Goal: Transaction & Acquisition: Purchase product/service

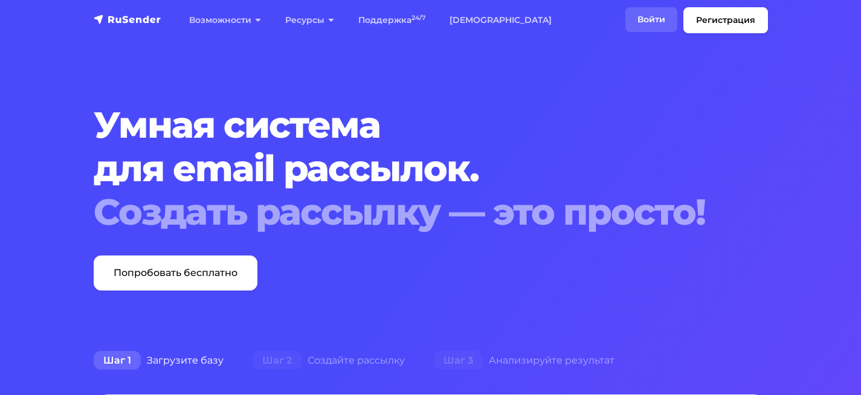
click at [654, 22] on link "Войти" at bounding box center [651, 19] width 52 height 25
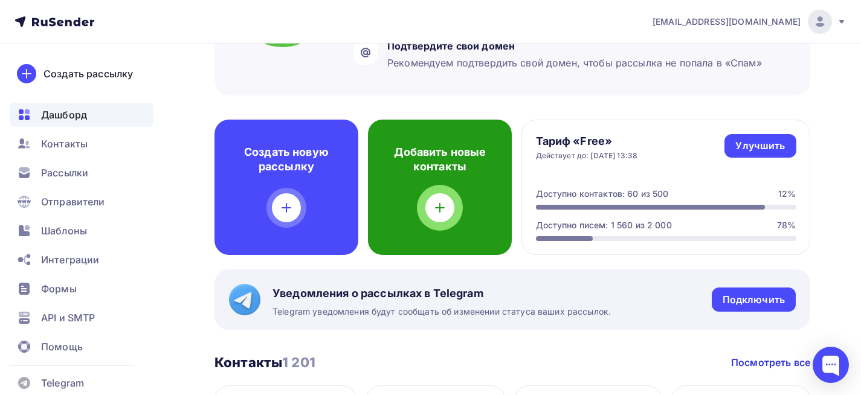
scroll to position [121, 0]
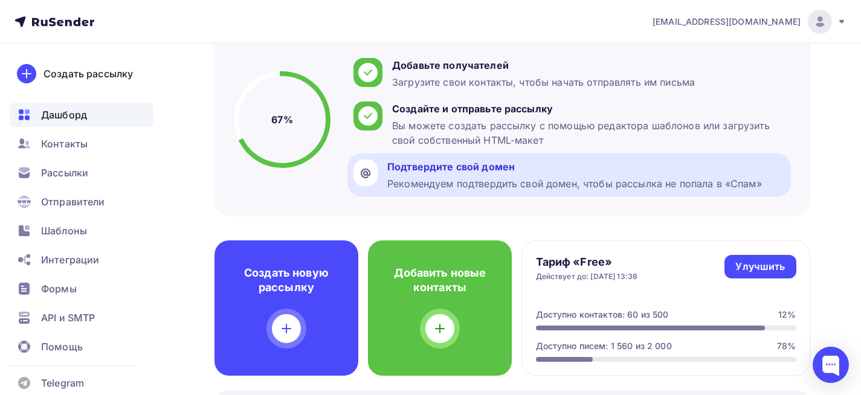
click at [556, 180] on div "Рекомендуем подтвердить свой домен, чтобы рассылка не попала в «Спам»" at bounding box center [574, 183] width 375 height 15
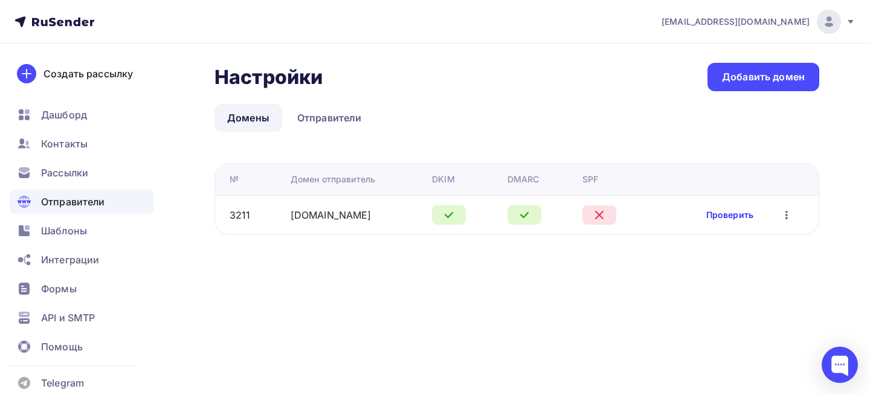
click at [747, 213] on link "Проверить" at bounding box center [729, 215] width 47 height 12
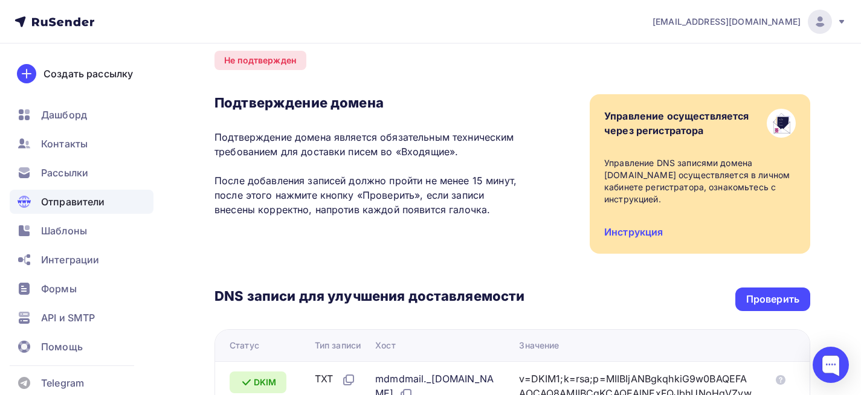
scroll to position [40, 0]
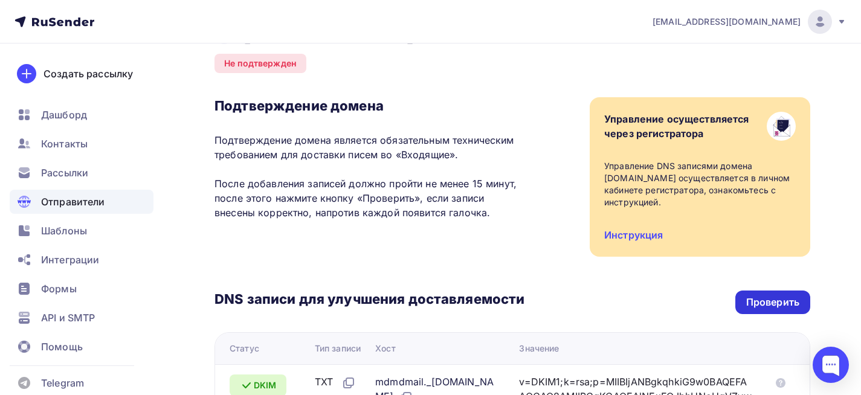
click at [779, 295] on div "Проверить" at bounding box center [772, 303] width 75 height 24
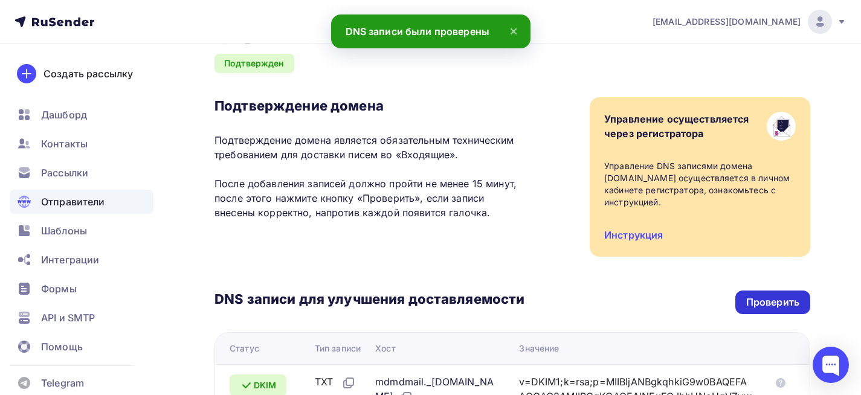
click at [779, 305] on div "Проверить" at bounding box center [772, 302] width 53 height 14
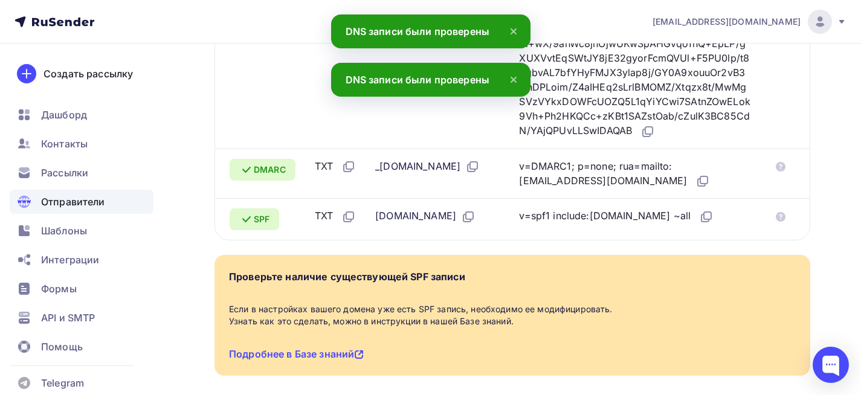
scroll to position [463, 0]
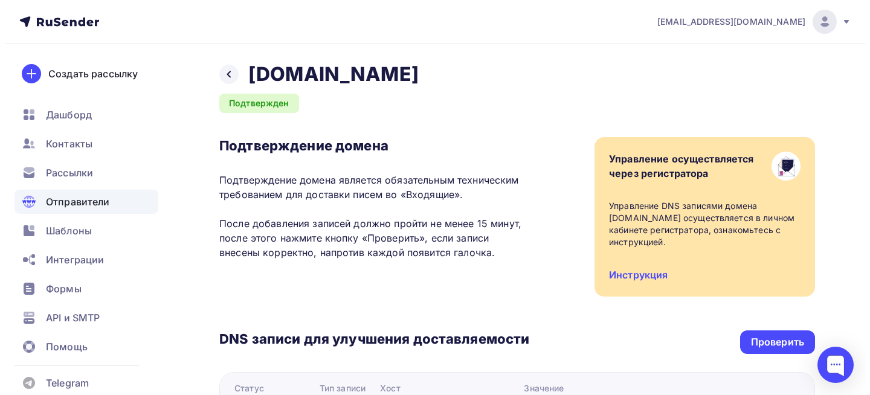
scroll to position [0, 0]
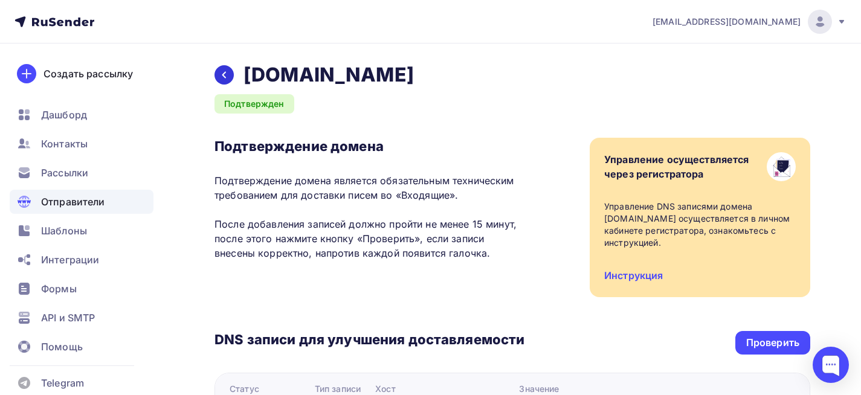
click at [222, 65] on div at bounding box center [224, 74] width 19 height 19
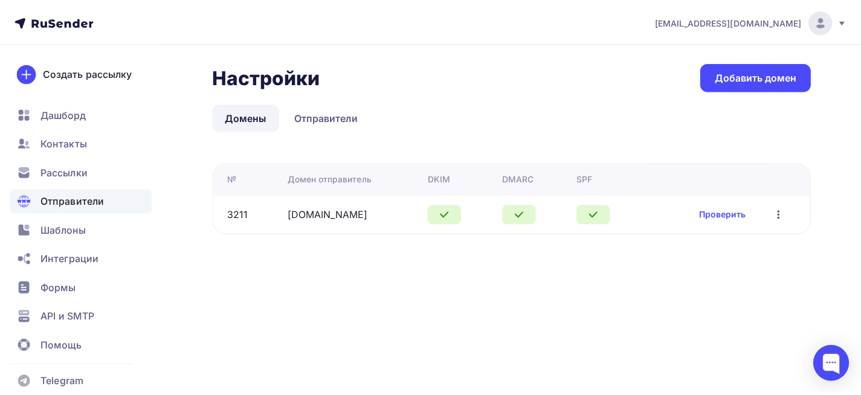
scroll to position [14, 0]
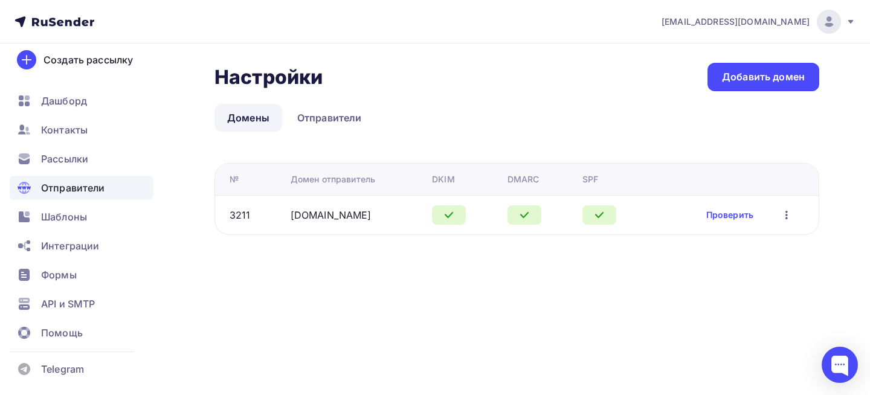
click at [773, 20] on span "[EMAIL_ADDRESS][DOMAIN_NAME]" at bounding box center [736, 22] width 148 height 12
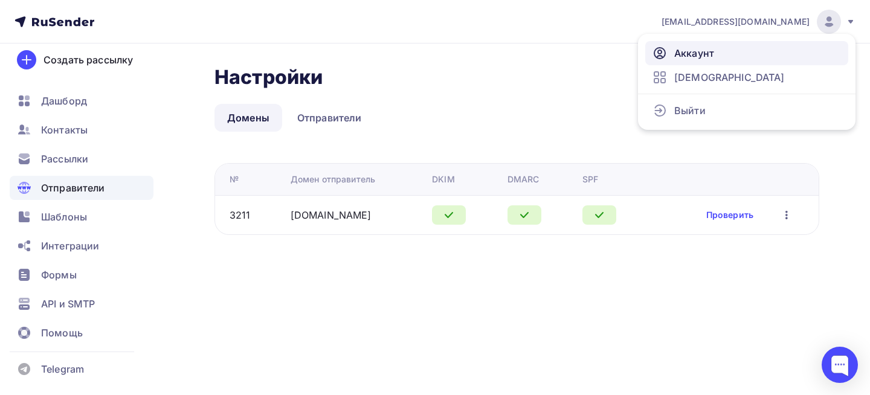
click at [683, 53] on span "Аккаунт" at bounding box center [694, 53] width 40 height 15
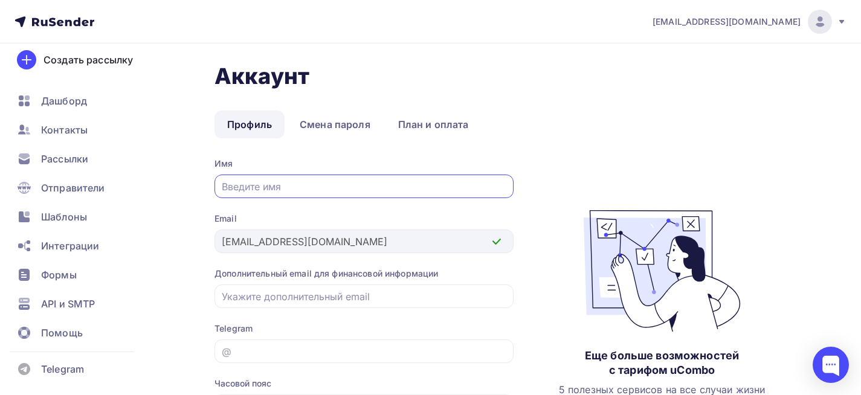
click at [39, 21] on icon at bounding box center [55, 22] width 80 height 15
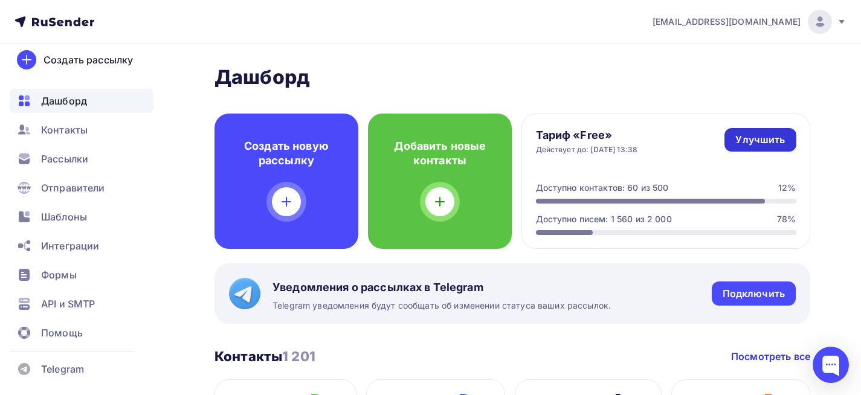
click at [777, 139] on div "Улучшить" at bounding box center [760, 140] width 50 height 14
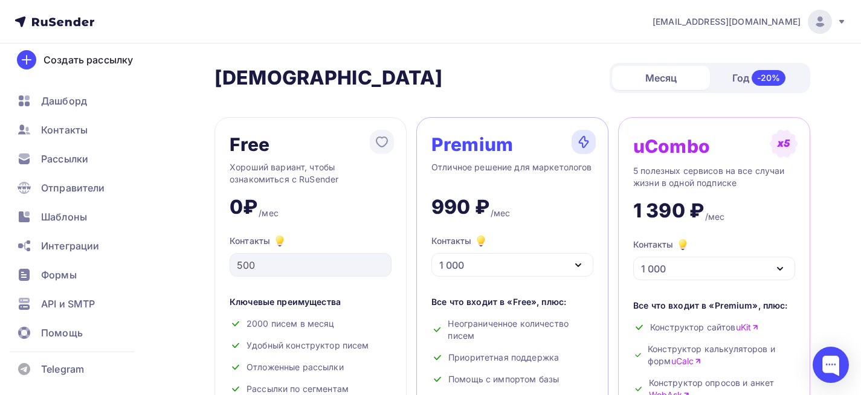
scroll to position [60, 0]
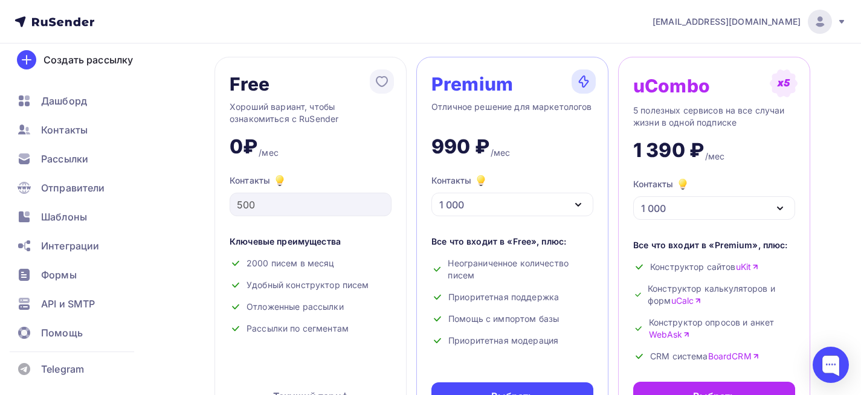
click at [561, 205] on div "1 000" at bounding box center [512, 205] width 162 height 24
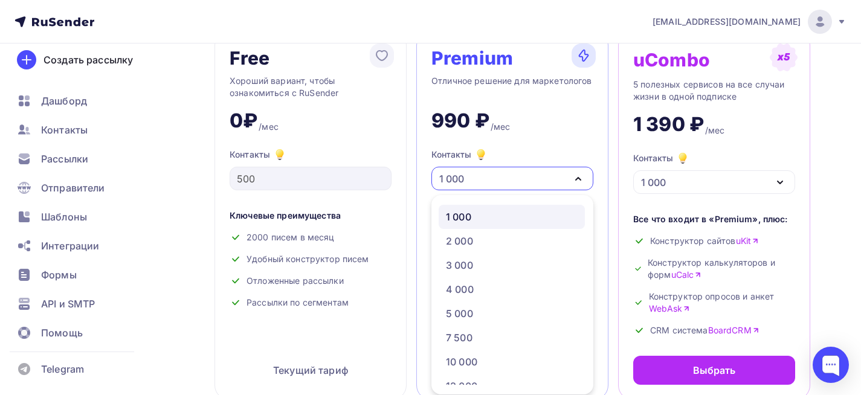
click at [561, 209] on link "1 000" at bounding box center [512, 217] width 146 height 24
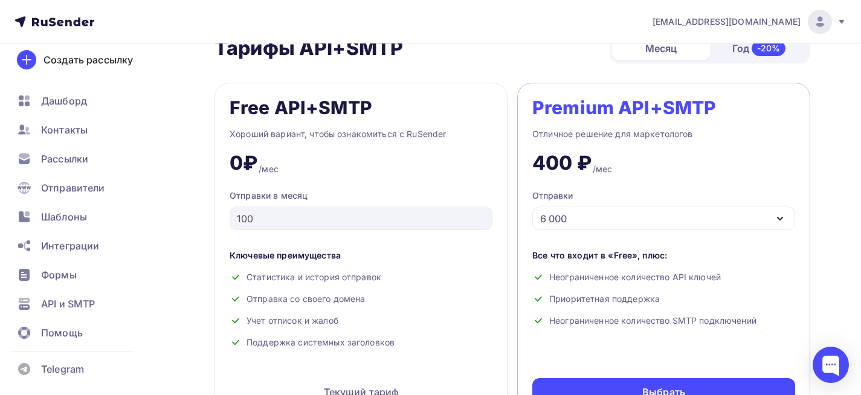
scroll to position [509, 0]
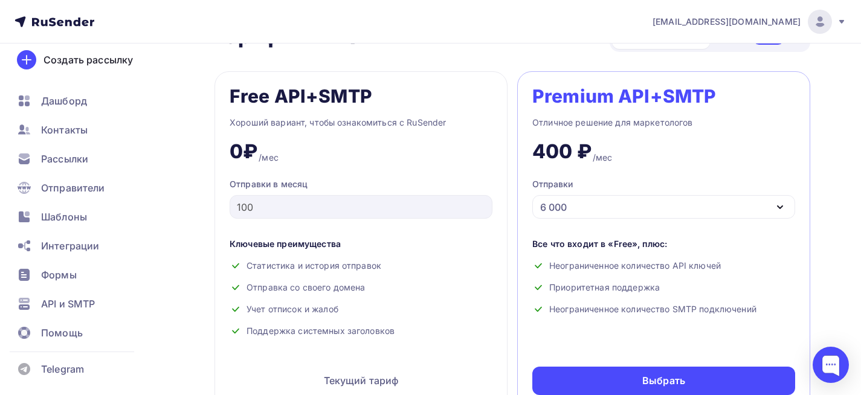
click at [567, 213] on div "6 000" at bounding box center [553, 207] width 27 height 15
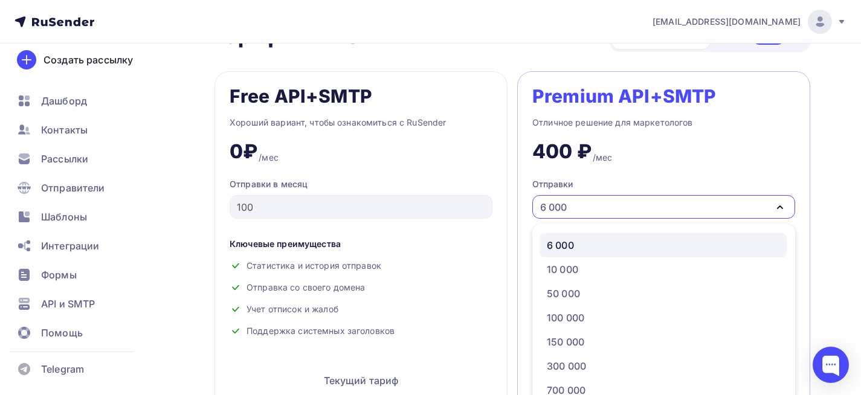
scroll to position [539, 0]
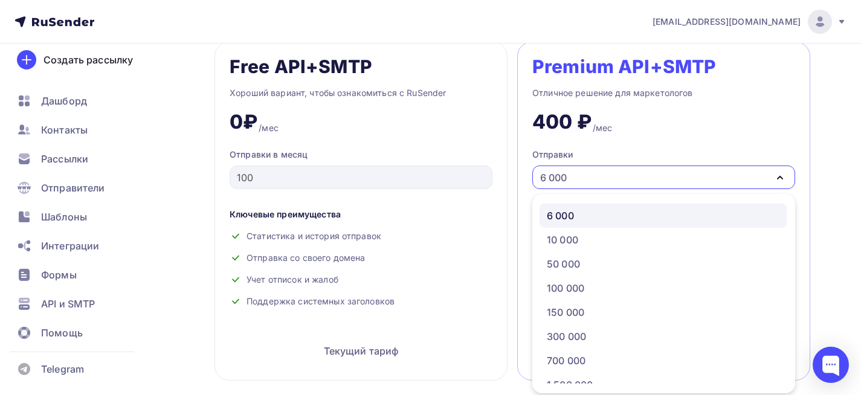
click at [594, 217] on div "6 000" at bounding box center [663, 215] width 233 height 15
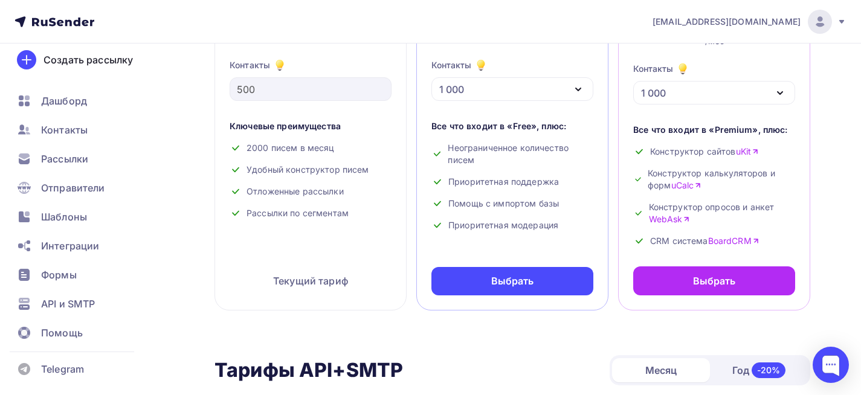
scroll to position [176, 0]
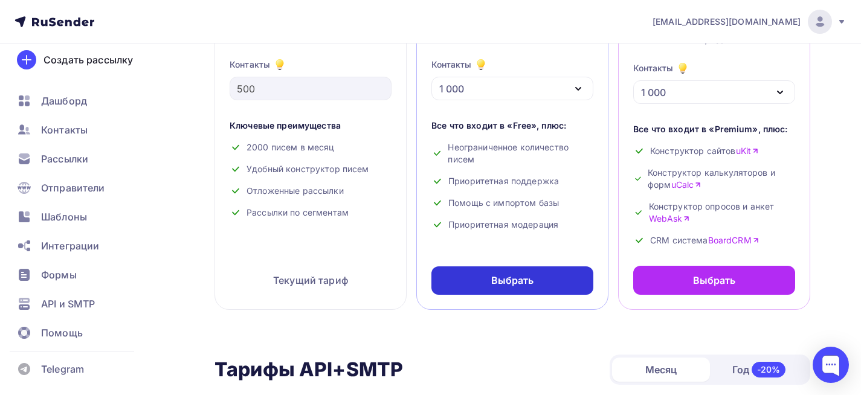
click at [550, 281] on div "Выбрать" at bounding box center [512, 280] width 162 height 28
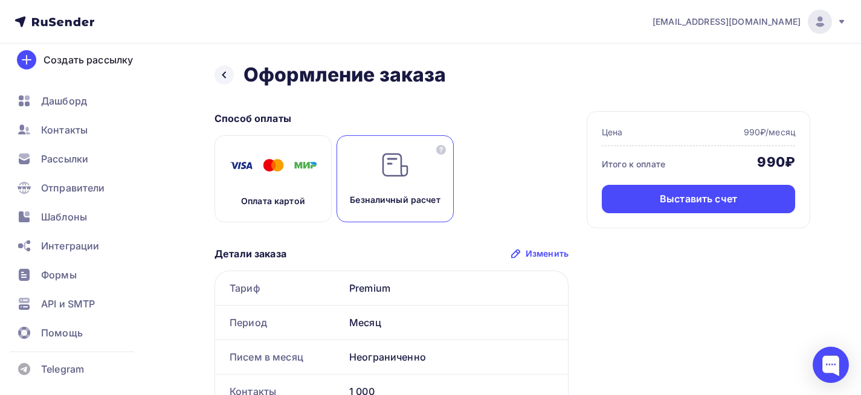
click at [276, 178] on img at bounding box center [273, 165] width 97 height 30
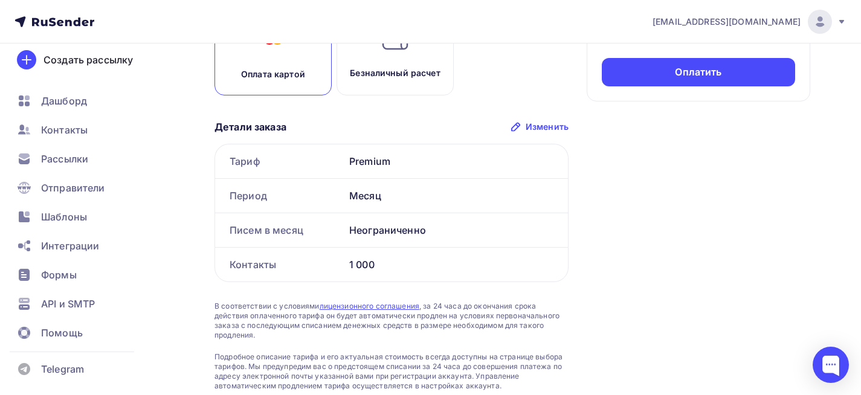
scroll to position [172, 0]
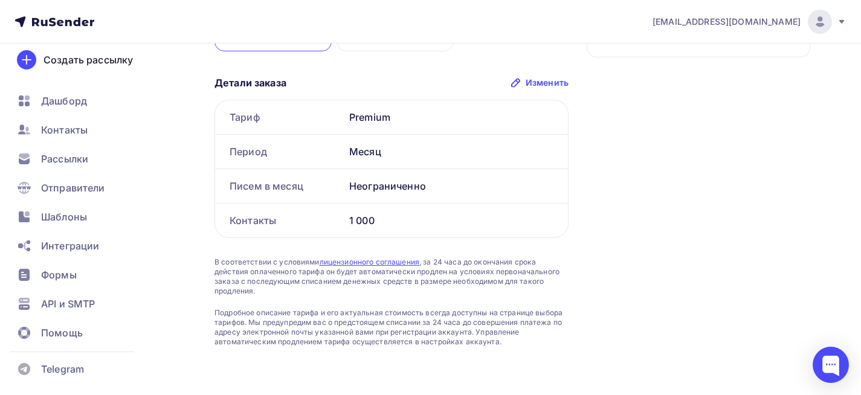
click at [563, 89] on div "Детали заказа Изменить" at bounding box center [392, 83] width 354 height 15
click at [557, 83] on div "Изменить" at bounding box center [547, 83] width 43 height 12
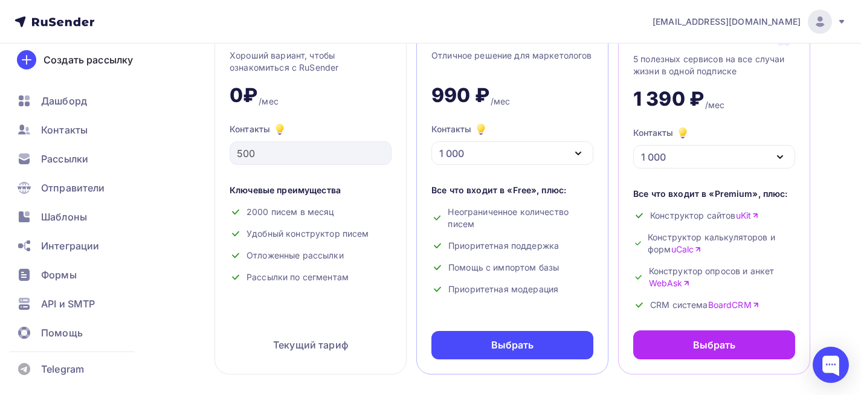
scroll to position [116, 0]
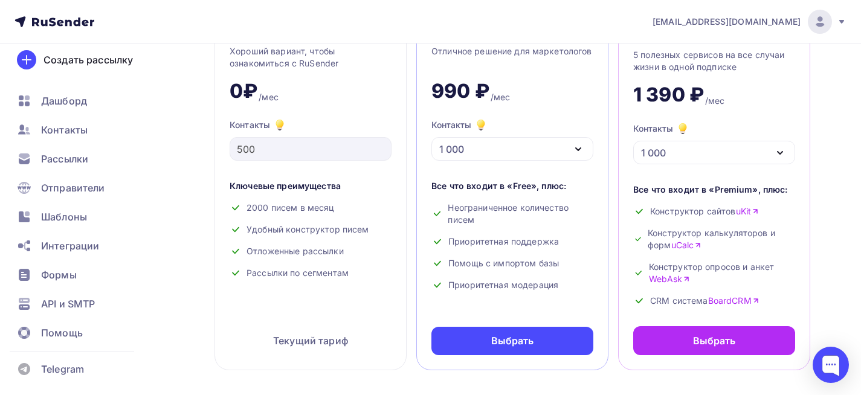
click at [566, 154] on div "1 000" at bounding box center [512, 149] width 162 height 24
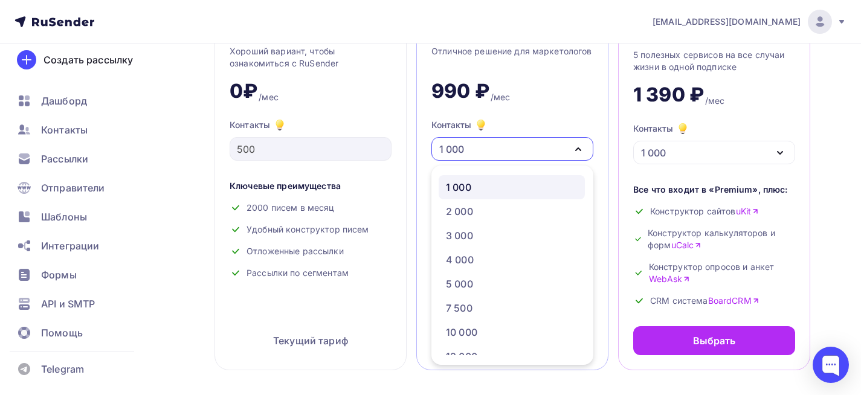
click at [553, 184] on div "1 000" at bounding box center [512, 187] width 132 height 15
